Goal: Task Accomplishment & Management: Manage account settings

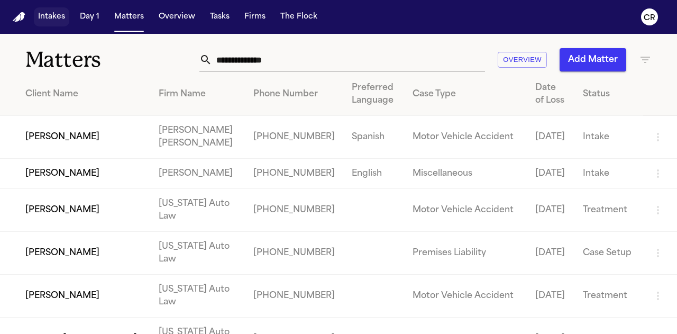
click at [55, 20] on button "Intakes" at bounding box center [51, 16] width 35 height 19
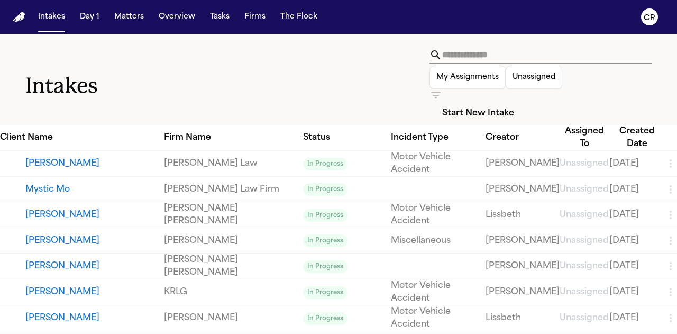
click at [527, 102] on button "Start New Intake" at bounding box center [478, 113] width 97 height 23
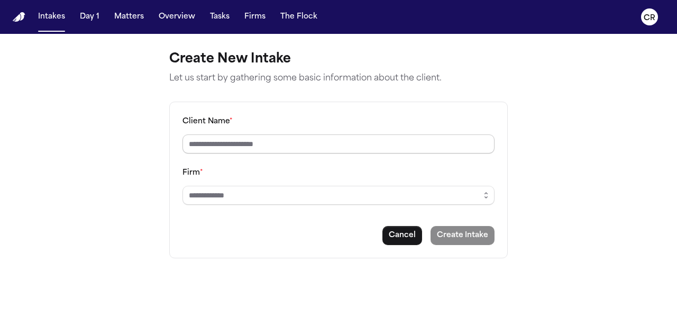
click at [282, 145] on input "Client Name *" at bounding box center [339, 143] width 312 height 19
click at [248, 196] on input "Firm *" at bounding box center [339, 195] width 312 height 19
click at [487, 198] on button "button" at bounding box center [486, 195] width 17 height 19
click at [327, 307] on main "Create New Intake Let us start by gathering some basic information about the cl…" at bounding box center [338, 184] width 677 height 300
click at [51, 16] on button "Intakes" at bounding box center [51, 16] width 35 height 19
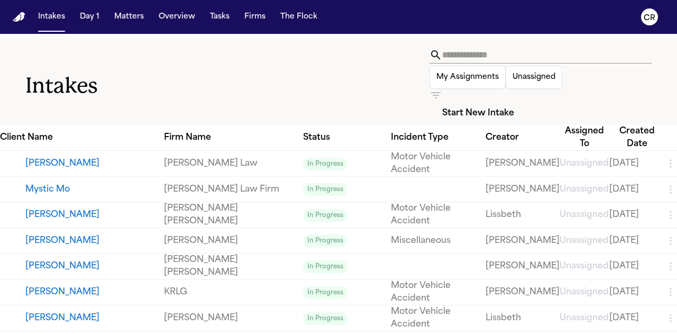
click at [53, 234] on button "[PERSON_NAME]" at bounding box center [94, 240] width 139 height 13
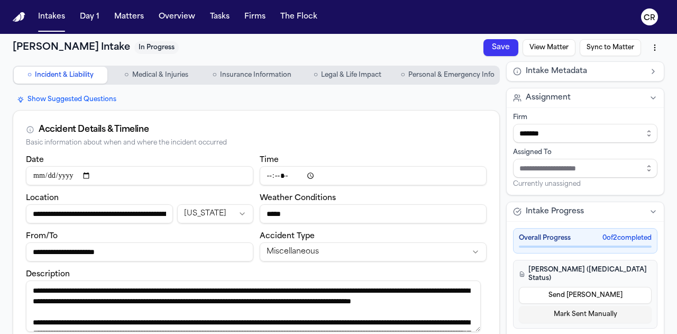
click at [161, 101] on div "Show Suggested Questions" at bounding box center [256, 99] width 487 height 13
click at [137, 19] on button "Matters" at bounding box center [129, 16] width 38 height 19
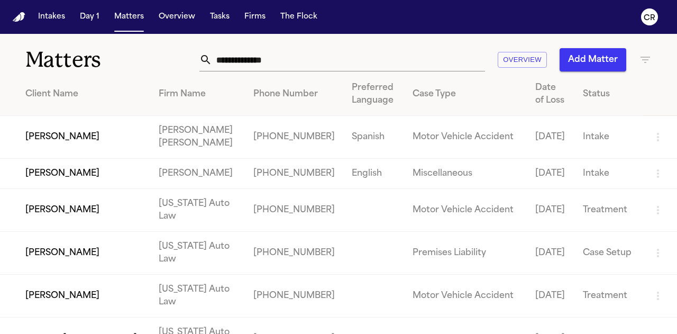
click at [79, 133] on td "[PERSON_NAME]" at bounding box center [75, 137] width 150 height 43
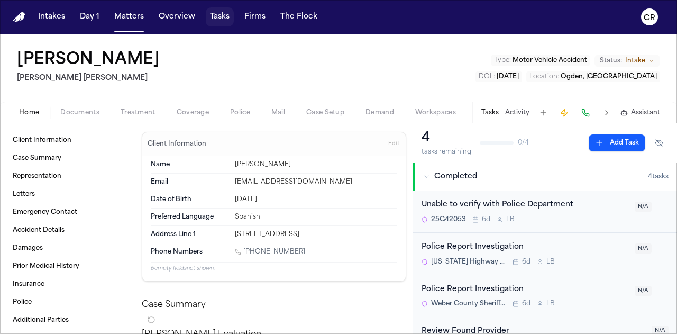
click at [209, 15] on button "Tasks" at bounding box center [220, 16] width 28 height 19
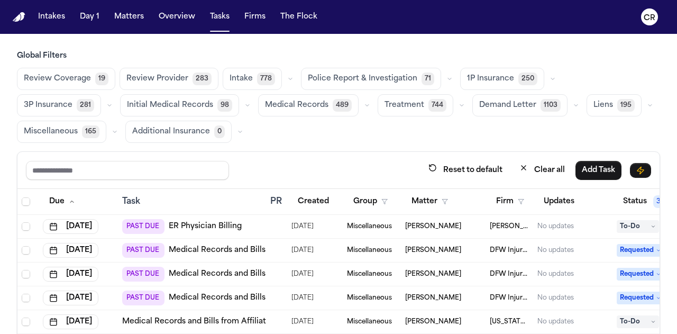
click at [265, 103] on span "Medical Records" at bounding box center [297, 105] width 64 height 11
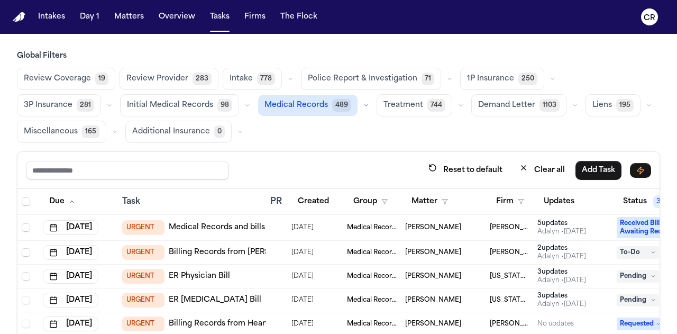
scroll to position [212, 0]
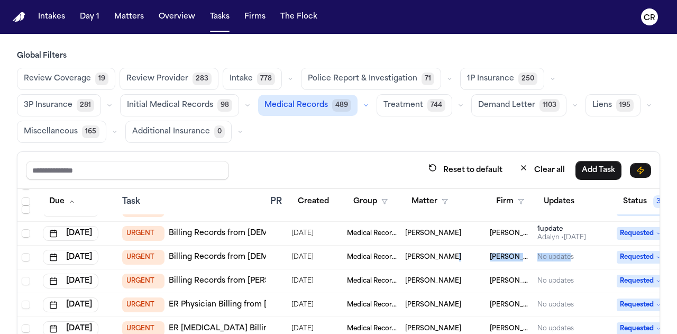
drag, startPoint x: 569, startPoint y: 254, endPoint x: 472, endPoint y: 262, distance: 98.2
click at [472, 262] on tr "Jul 28, 2025 URGENT Billing Records from Presbyterian 07/15/2025 Medical Record…" at bounding box center [391, 258] width 749 height 24
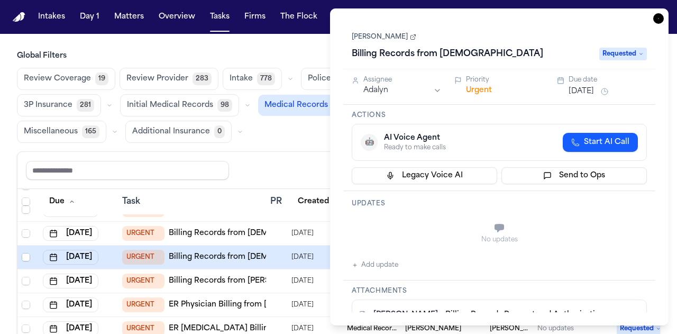
click at [313, 136] on div "Review Coverage 19 Review Provider 283 Intake 778 Police Report & Investigation…" at bounding box center [339, 105] width 644 height 75
click at [658, 17] on icon "button" at bounding box center [659, 18] width 11 height 11
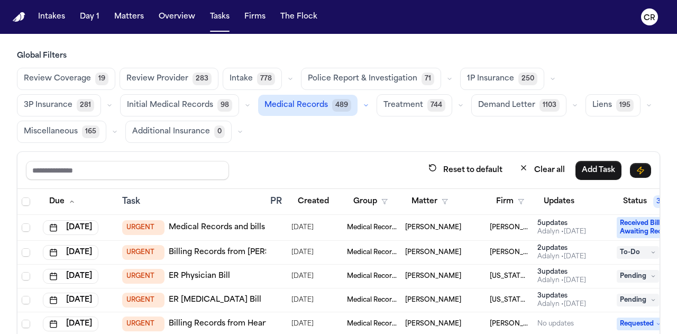
click at [206, 297] on link "ER [MEDICAL_DATA] Bill" at bounding box center [215, 300] width 93 height 11
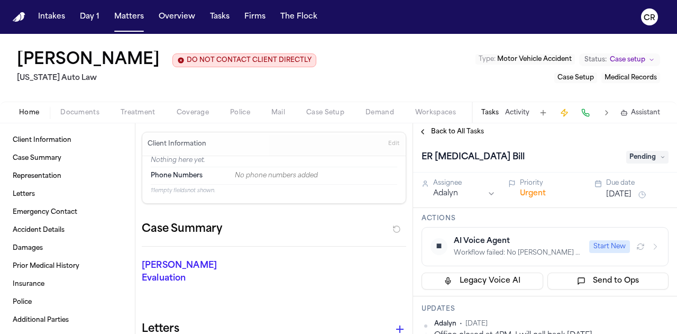
click at [129, 113] on span "Treatment" at bounding box center [138, 112] width 35 height 8
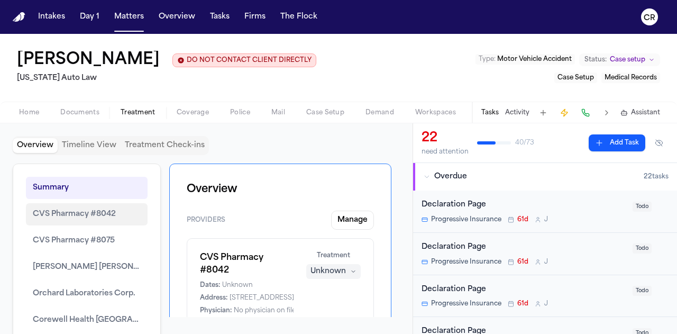
click at [80, 215] on span "CVS Pharmacy #8042" at bounding box center [74, 214] width 83 height 13
click at [50, 15] on button "Intakes" at bounding box center [51, 16] width 35 height 19
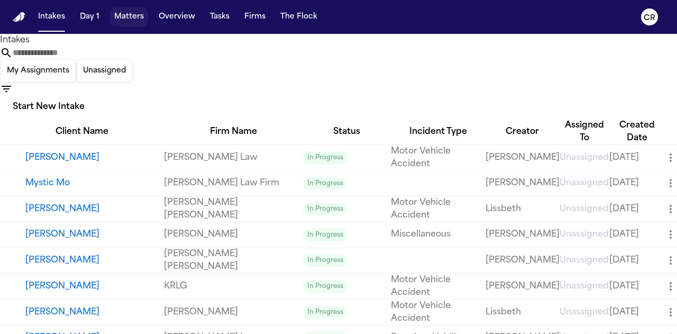
click at [128, 15] on button "Matters" at bounding box center [129, 16] width 38 height 19
click at [129, 15] on button "Matters" at bounding box center [129, 16] width 38 height 19
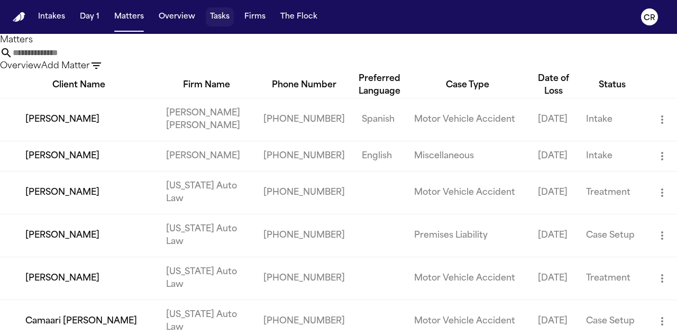
click at [220, 16] on button "Tasks" at bounding box center [220, 16] width 28 height 19
